Goal: Connect with others: Connect with others

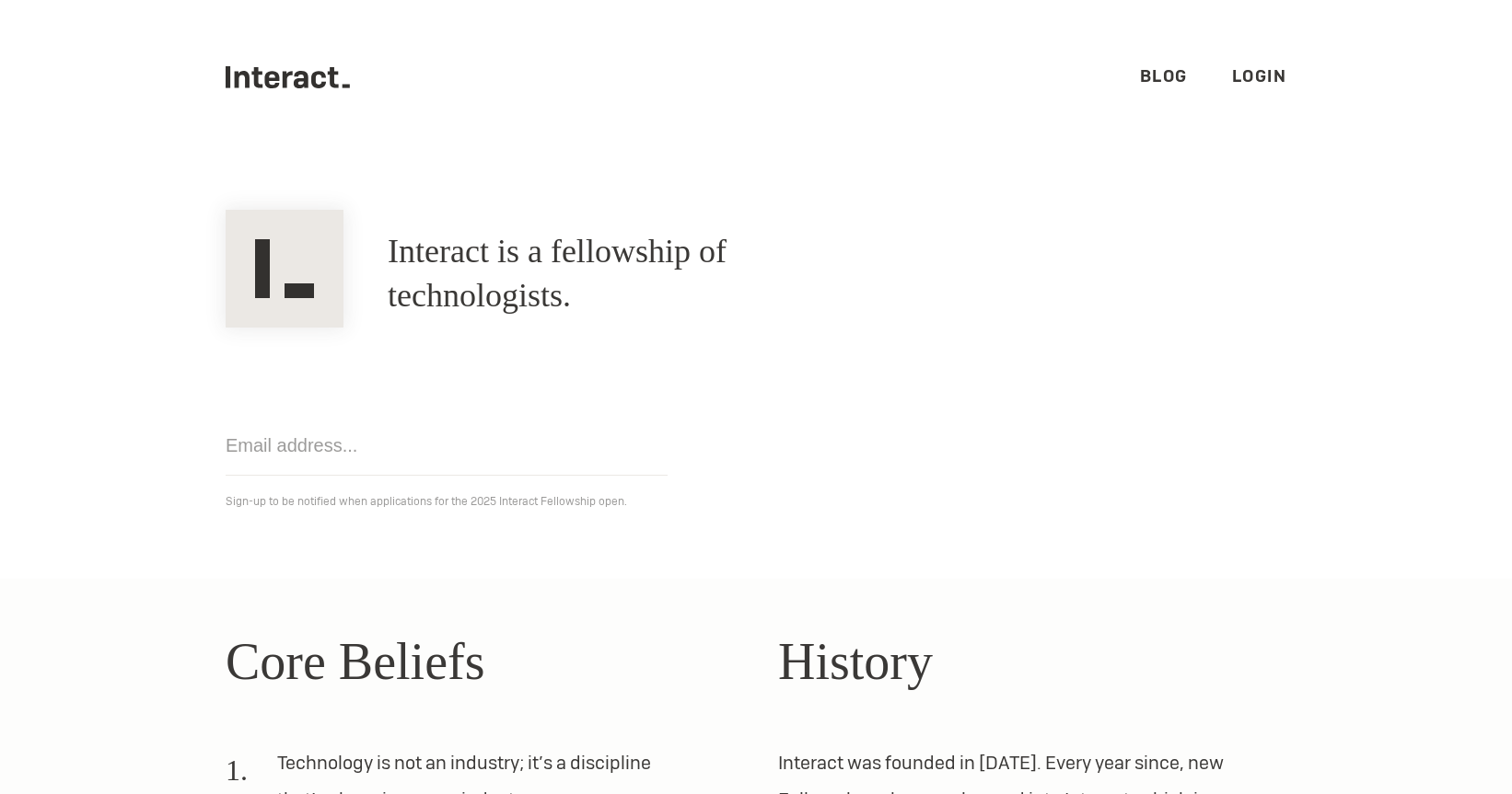
click at [1254, 82] on link "Login" at bounding box center [1260, 76] width 55 height 21
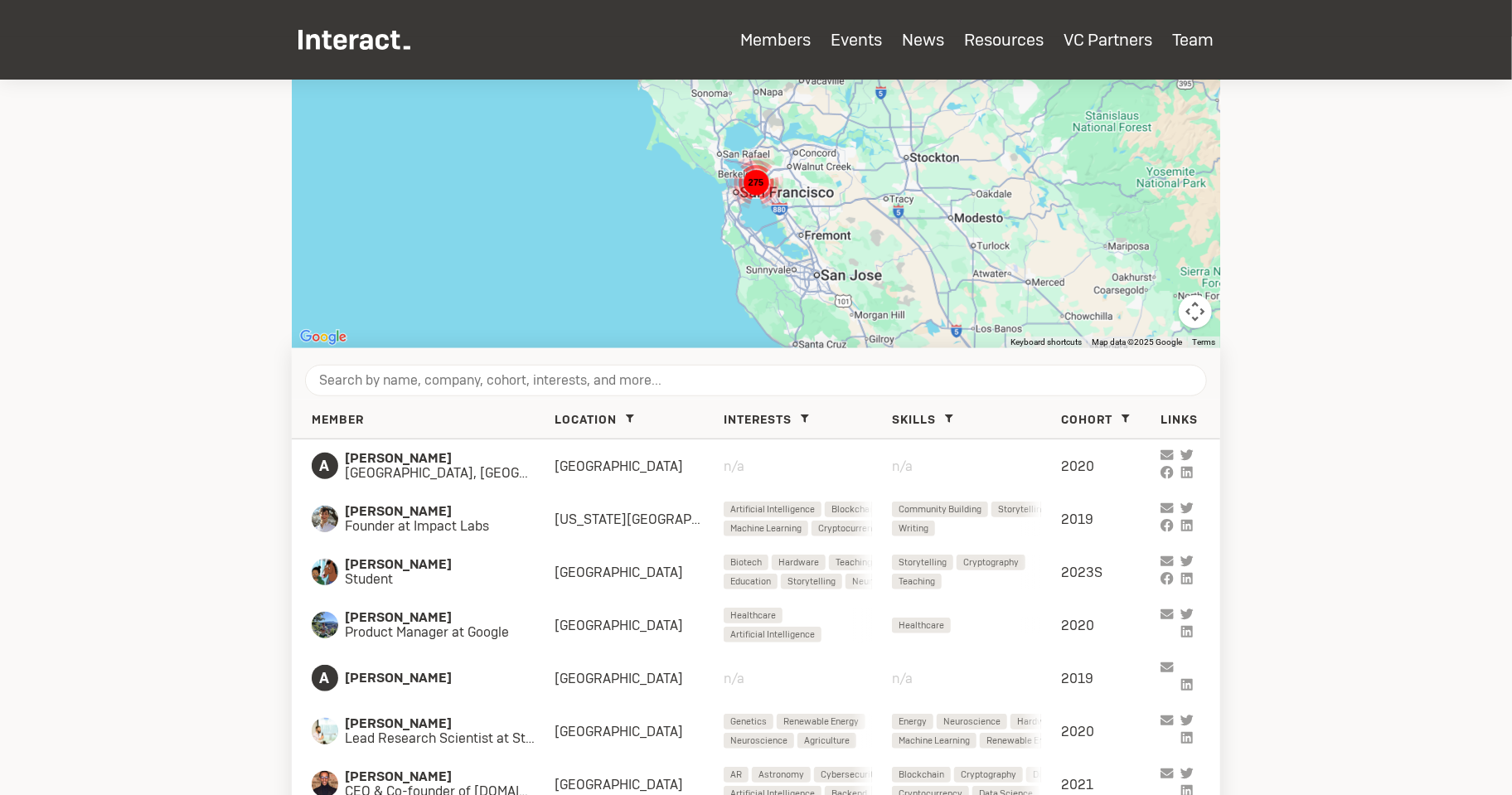
scroll to position [664, 0]
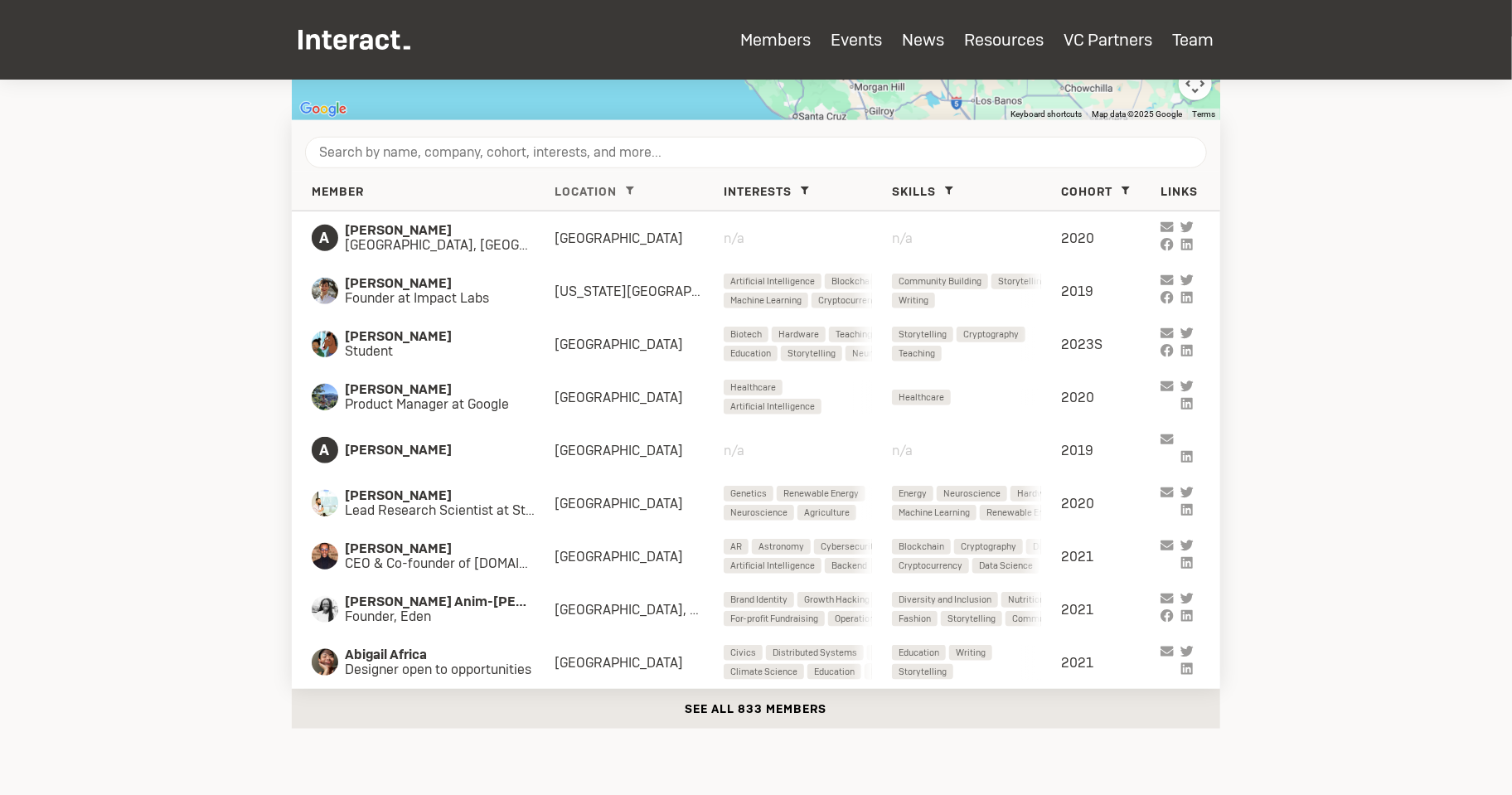
click at [629, 187] on icon at bounding box center [630, 191] width 9 height 9
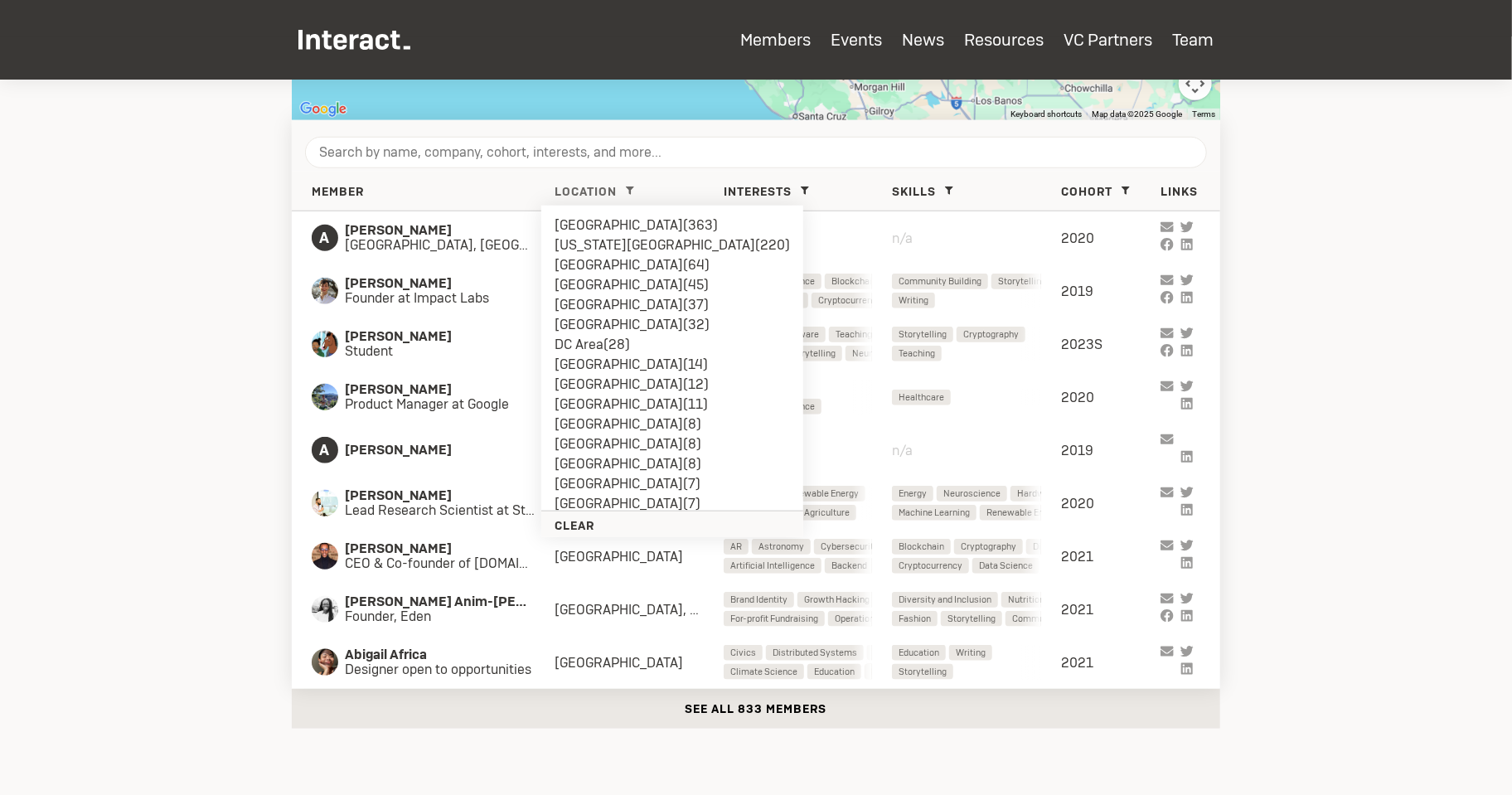
click at [609, 279] on li "[GEOGRAPHIC_DATA] ( 45 )" at bounding box center [672, 284] width 236 height 20
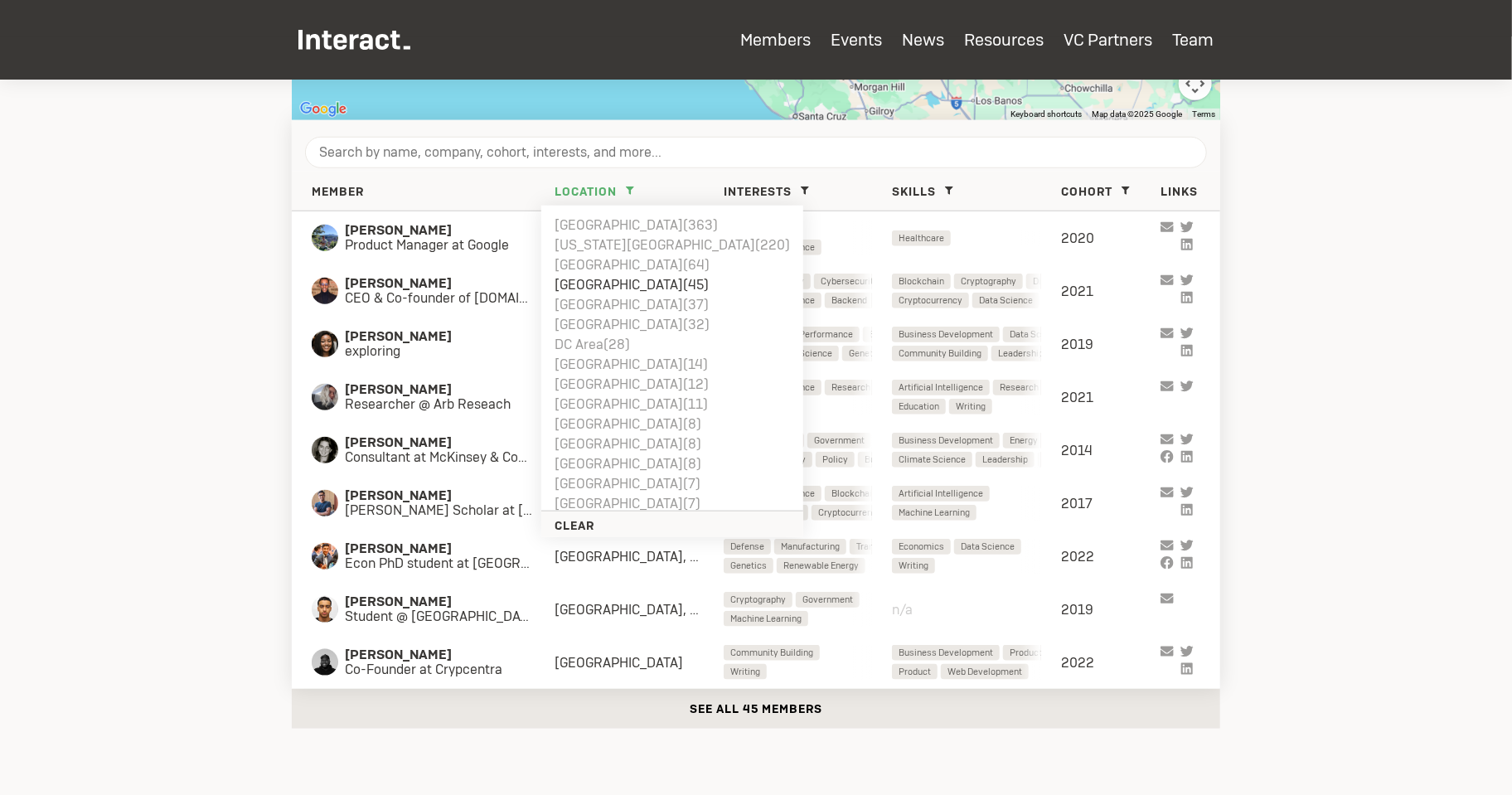
click at [111, 241] on section "Members Search for members who are in your city with the Map view. Add your loc…" at bounding box center [756, 91] width 1512 height 1353
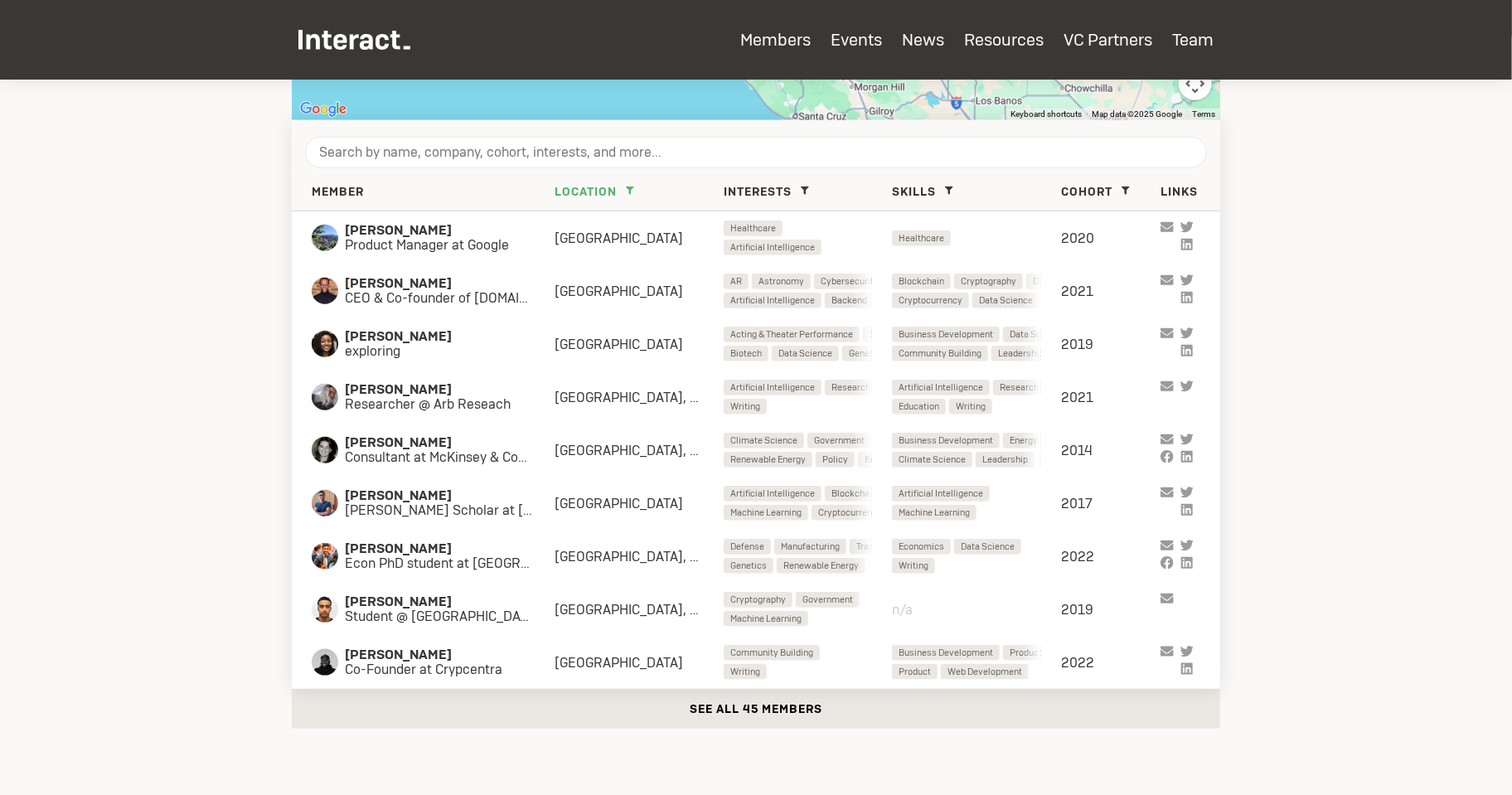
click at [660, 707] on button "See all 45 members" at bounding box center [756, 708] width 928 height 40
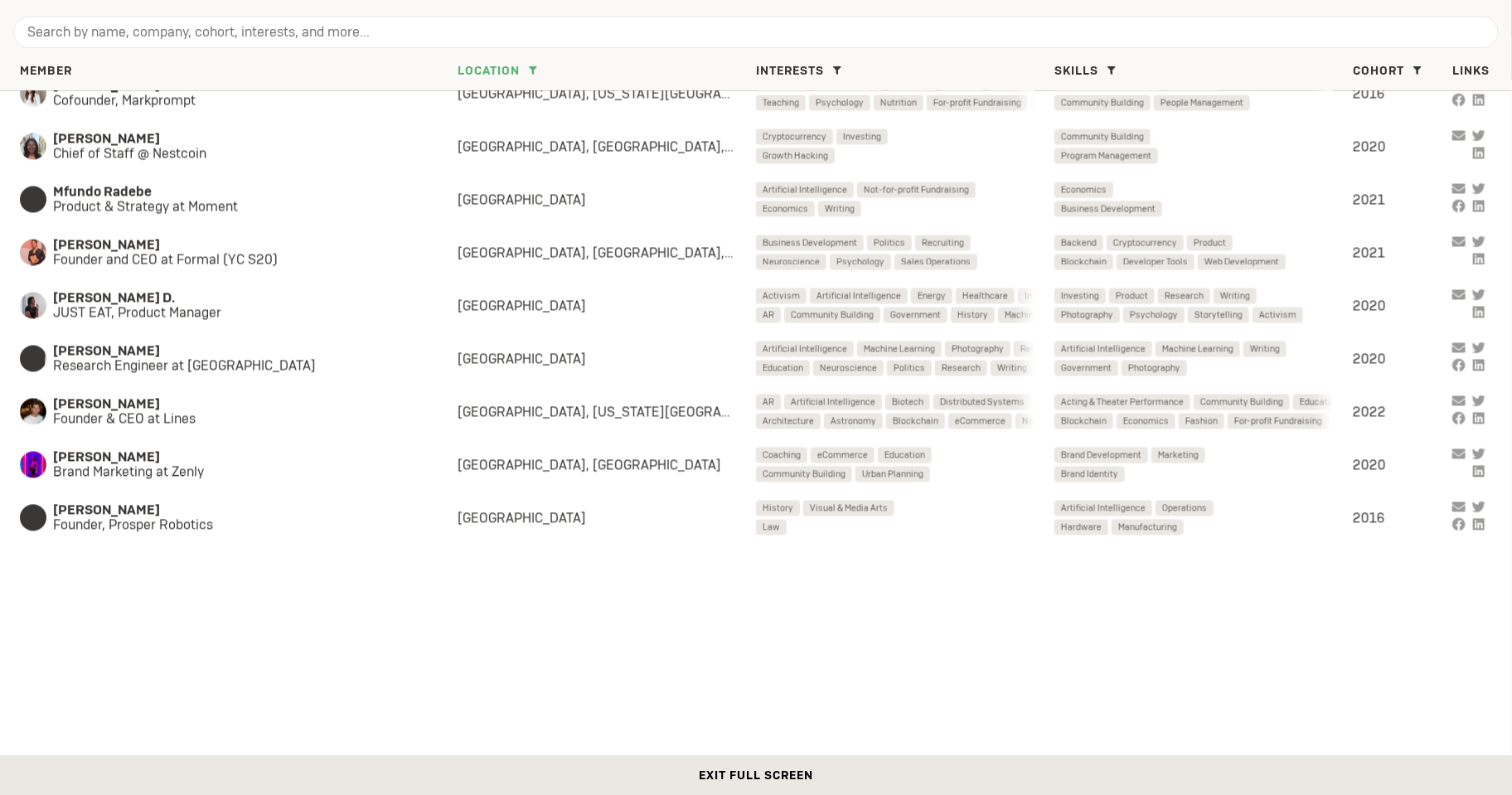
scroll to position [0, 0]
